Goal: Task Accomplishment & Management: Manage account settings

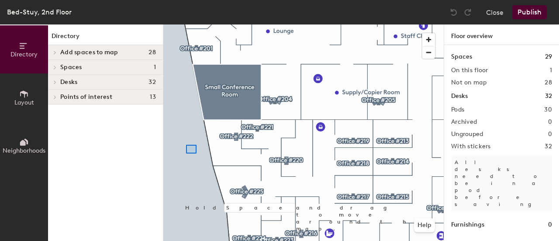
click at [190, 24] on div at bounding box center [303, 24] width 281 height 0
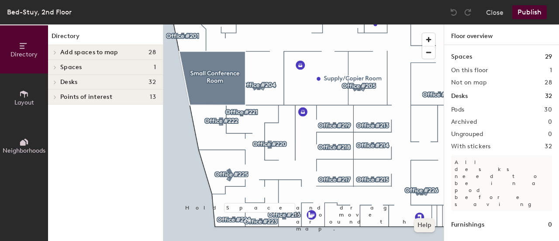
click at [271, 24] on div at bounding box center [303, 24] width 281 height 0
click at [285, 24] on div at bounding box center [303, 24] width 281 height 0
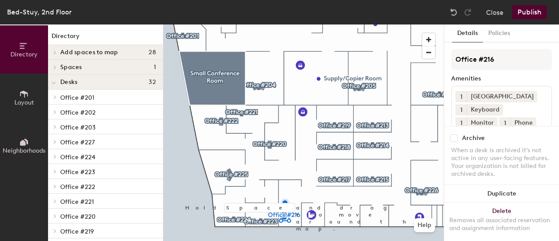
click at [457, 134] on input "checkbox" at bounding box center [454, 138] width 8 height 8
checkbox input "true"
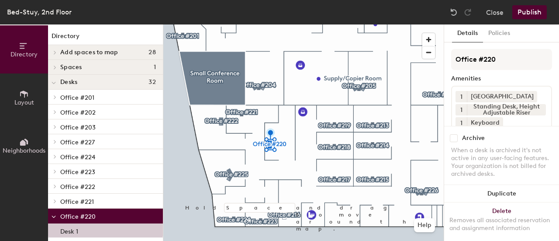
click at [461, 134] on div "Archive" at bounding box center [501, 138] width 101 height 8
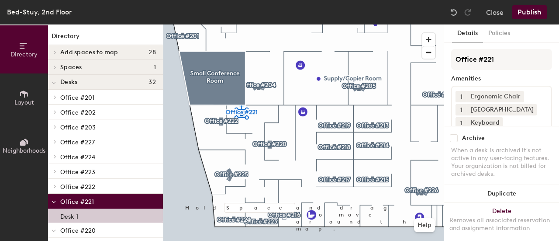
click at [458, 134] on div at bounding box center [454, 138] width 7 height 8
click at [457, 134] on input "checkbox" at bounding box center [454, 138] width 8 height 8
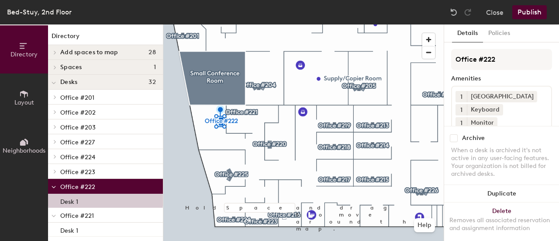
click at [459, 134] on div "Archive" at bounding box center [501, 138] width 101 height 8
click at [456, 134] on input "checkbox" at bounding box center [454, 138] width 8 height 8
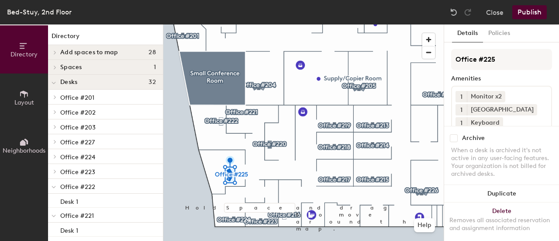
click at [456, 134] on input "checkbox" at bounding box center [454, 138] width 8 height 8
checkbox input "true"
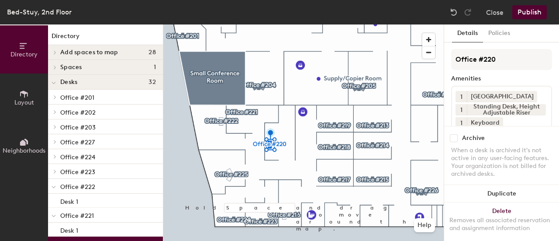
click at [461, 134] on div "Archive" at bounding box center [501, 138] width 101 height 8
click at [456, 134] on input "checkbox" at bounding box center [454, 138] width 8 height 8
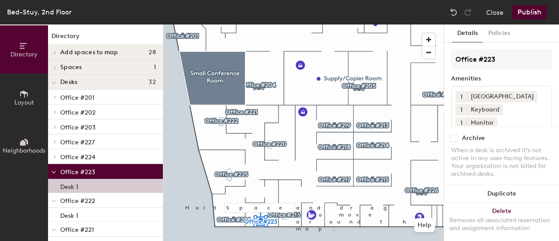
click at [459, 146] on div "When a desk is archived it's not active in any user-facing features. Your organ…" at bounding box center [501, 161] width 101 height 31
click at [458, 136] on div "Archive When a desk is archived it's not active in any user-facing features. Yo…" at bounding box center [501, 157] width 115 height 62
click at [455, 135] on div "Archive When a desk is archived it's not active in any user-facing features. Yo…" at bounding box center [501, 157] width 115 height 62
click at [458, 136] on div "Archive When a desk is archived it's not active in any user-facing features. Yo…" at bounding box center [501, 157] width 115 height 62
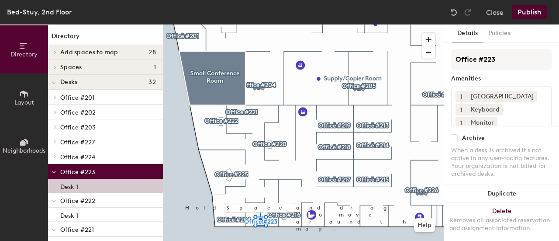
click at [457, 134] on input "checkbox" at bounding box center [454, 138] width 8 height 8
checkbox input "true"
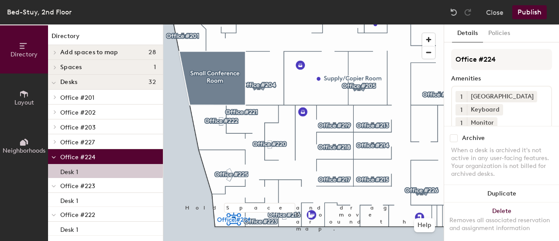
click at [453, 134] on input "checkbox" at bounding box center [454, 138] width 8 height 8
checkbox input "true"
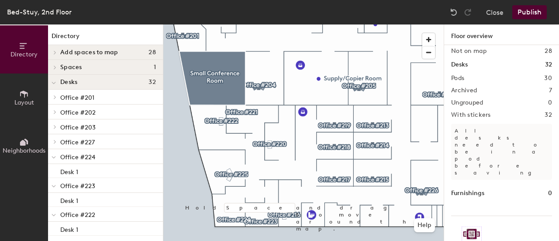
scroll to position [52, 0]
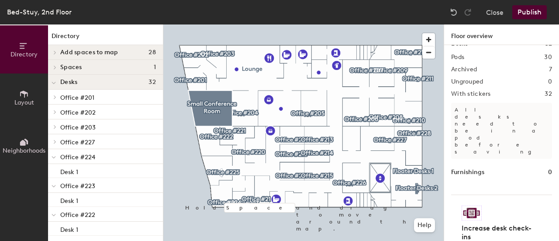
click at [526, 10] on button "Publish" at bounding box center [530, 12] width 35 height 14
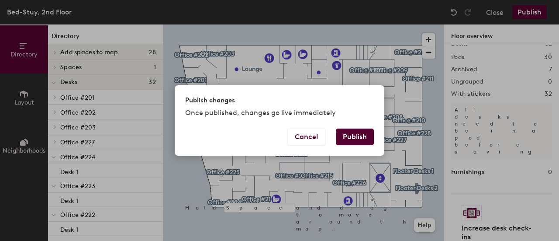
click at [365, 137] on button "Publish" at bounding box center [355, 136] width 38 height 17
